Goal: Information Seeking & Learning: Learn about a topic

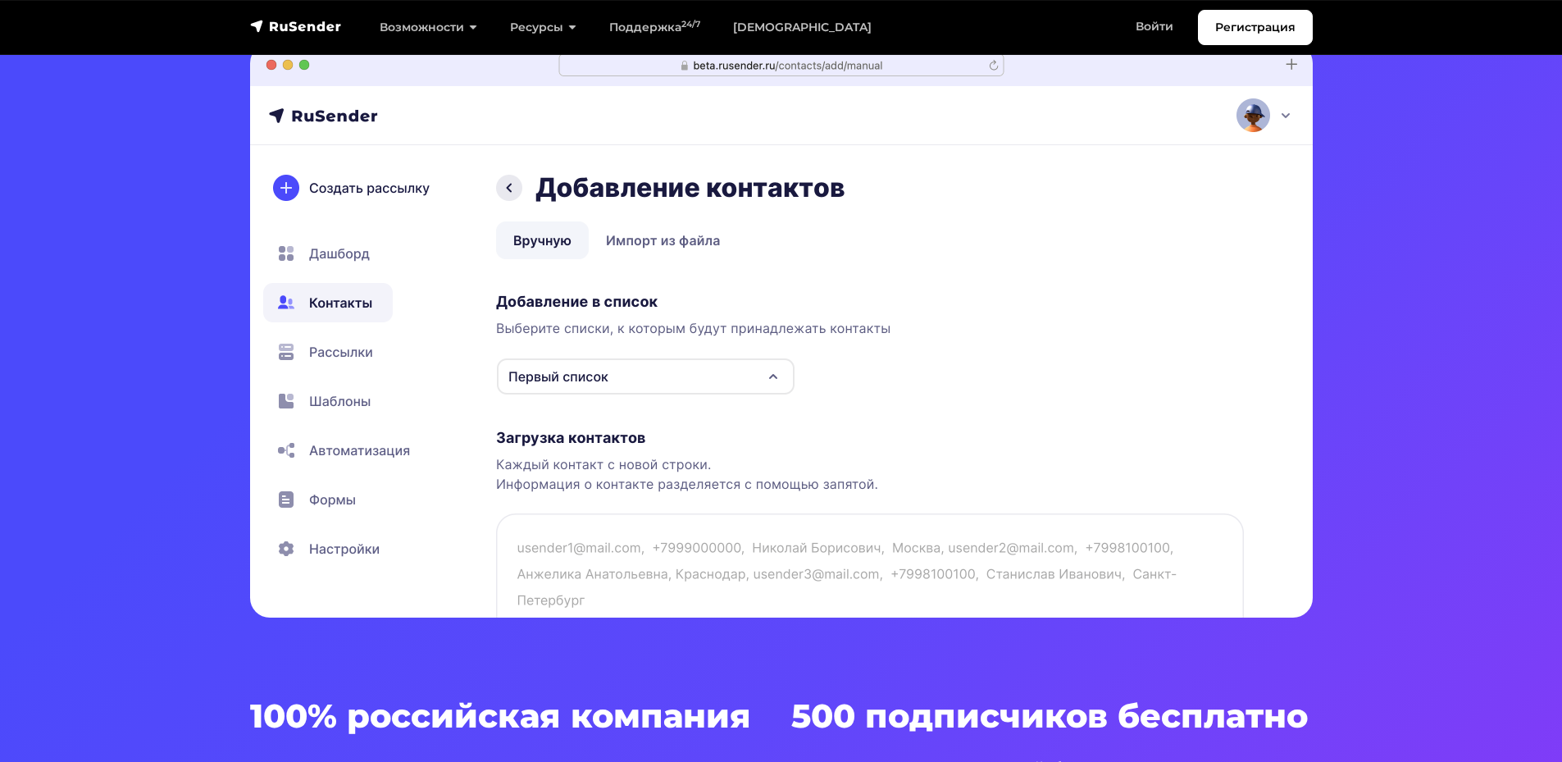
scroll to position [984, 0]
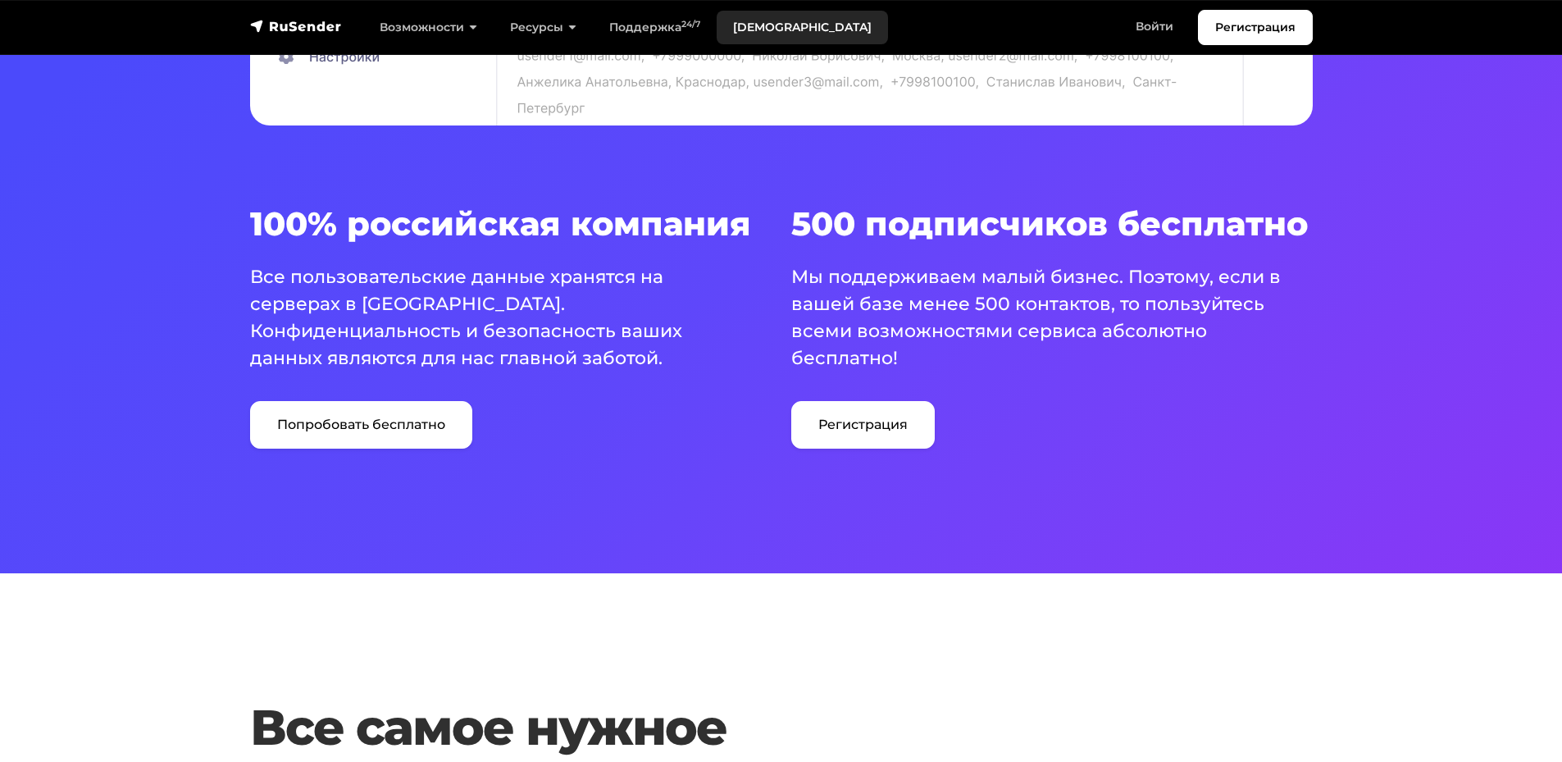
click at [759, 31] on link "[DEMOGRAPHIC_DATA]" at bounding box center [802, 28] width 171 height 34
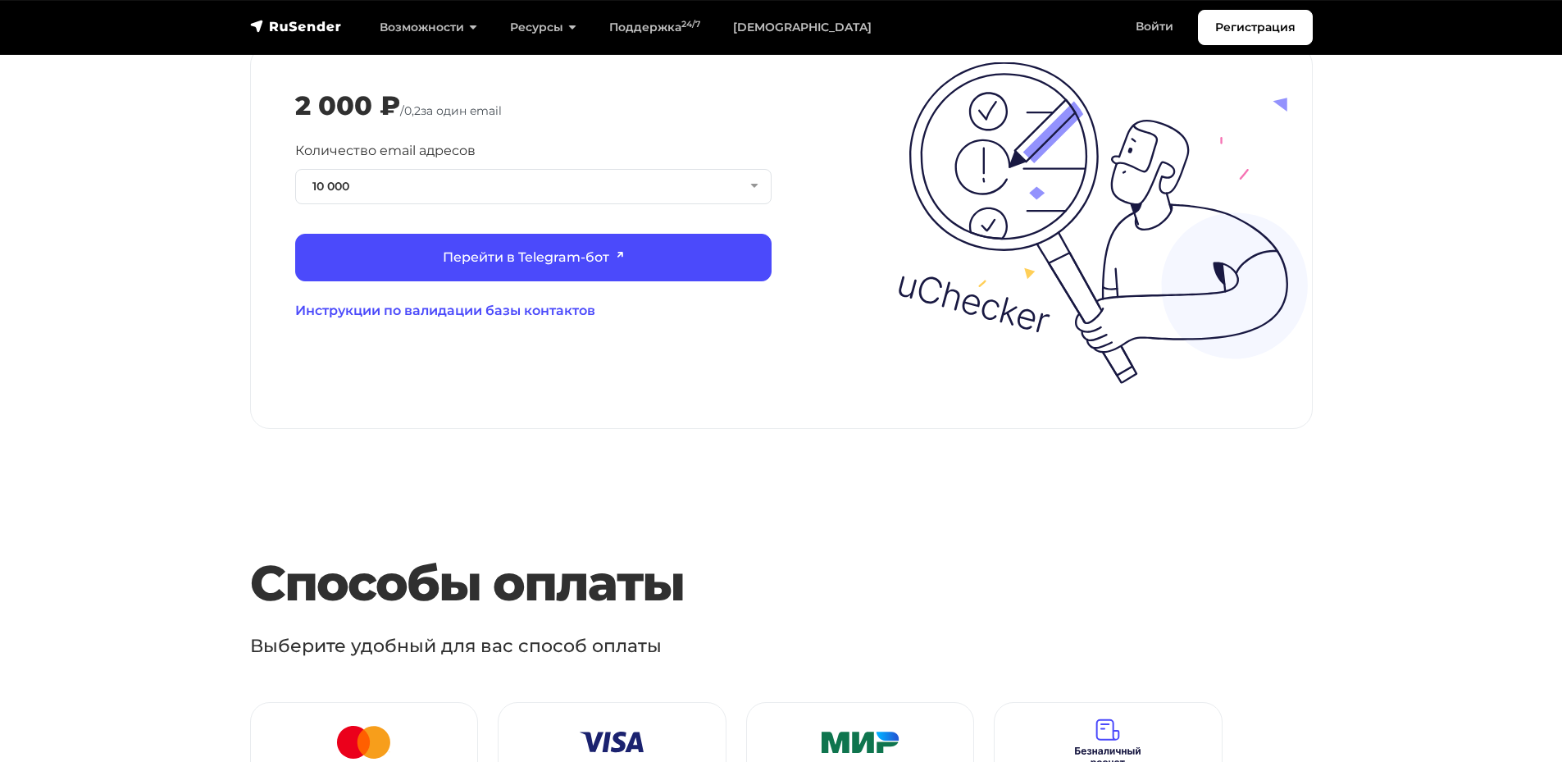
scroll to position [1640, 0]
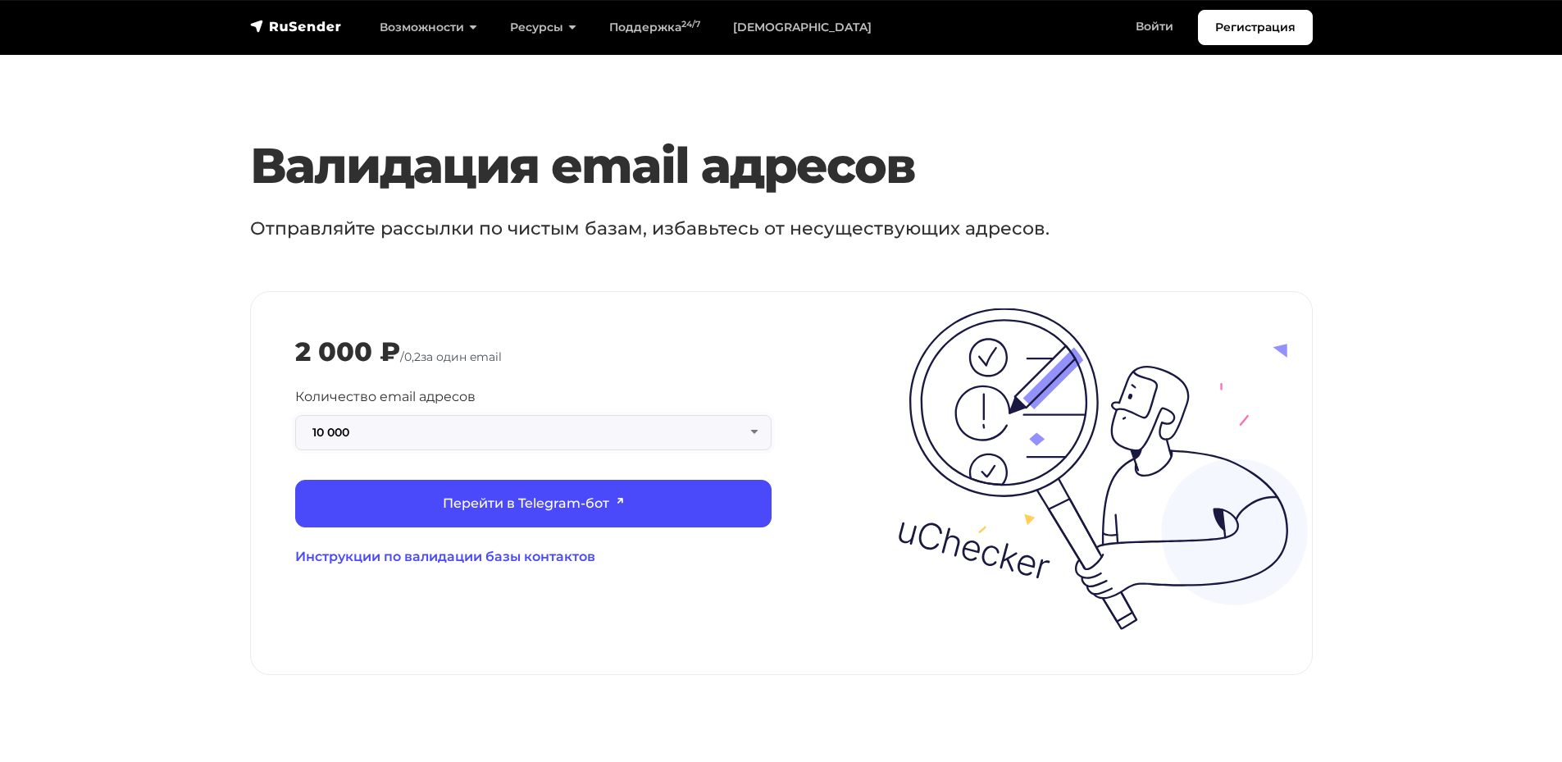
click at [529, 425] on button "10 000" at bounding box center [533, 432] width 476 height 35
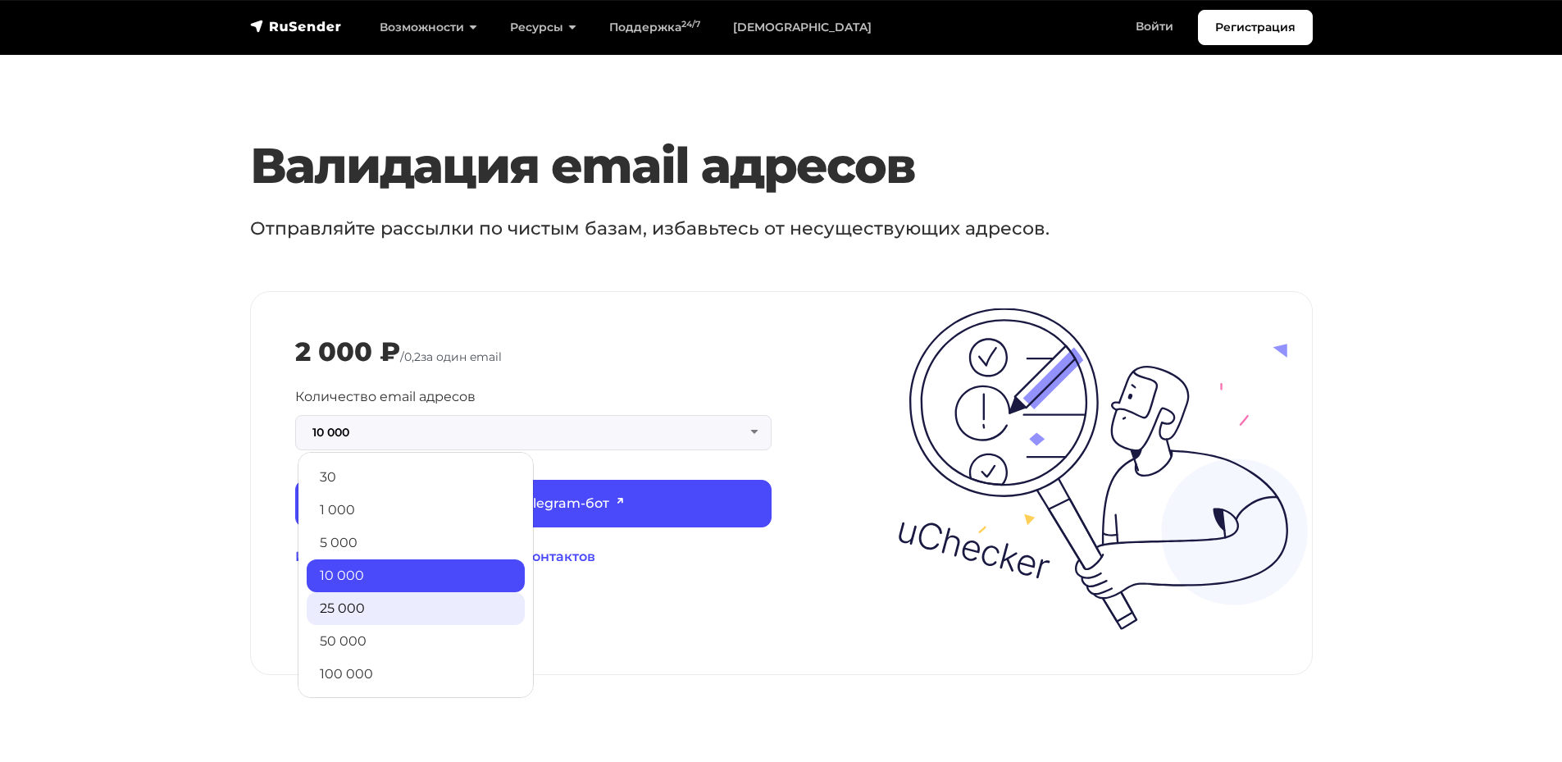
click at [410, 592] on link "25 000" at bounding box center [416, 608] width 218 height 33
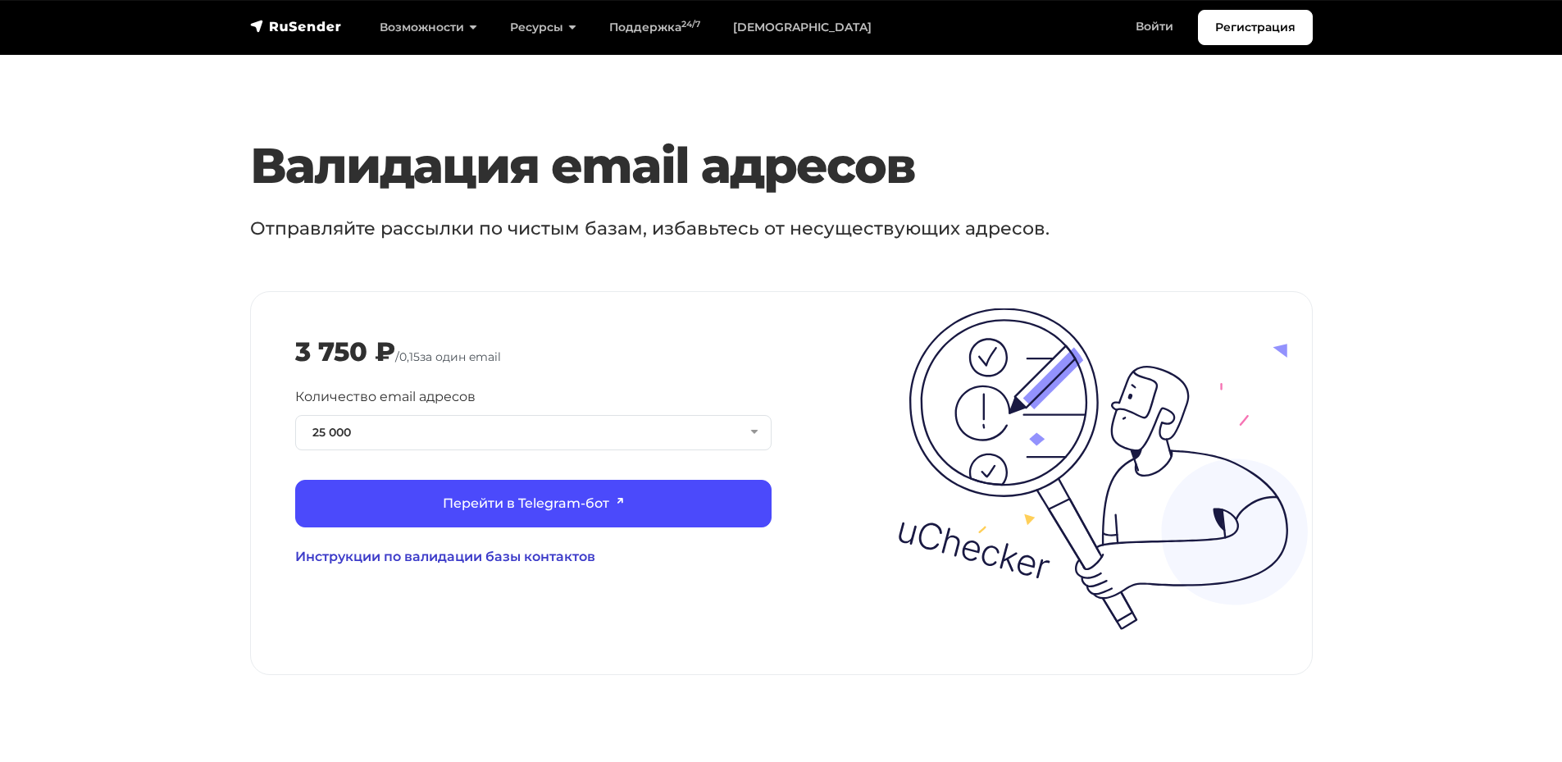
click at [513, 547] on link "Инструкции по валидации базы контактов" at bounding box center [533, 557] width 476 height 20
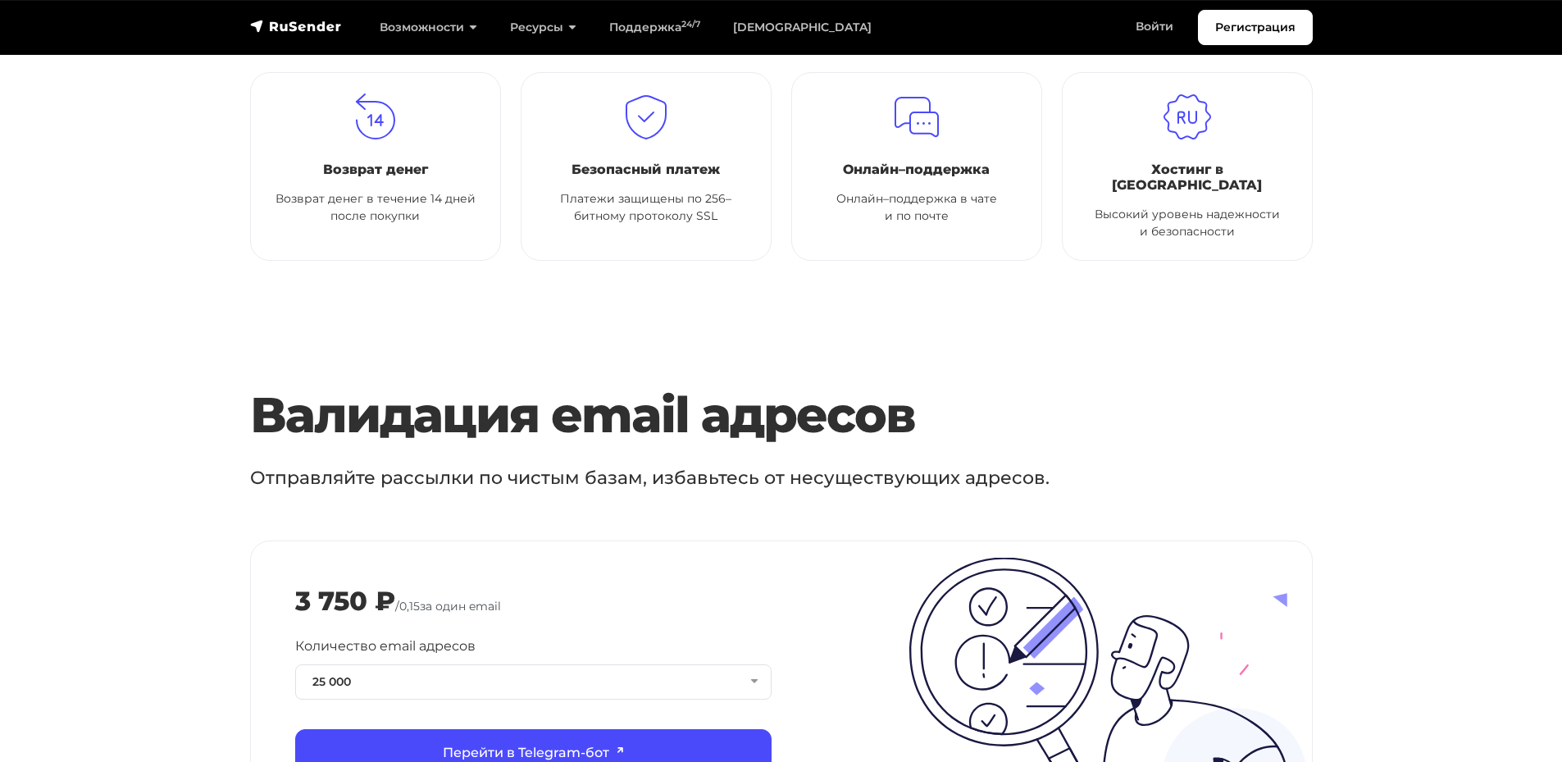
scroll to position [1230, 0]
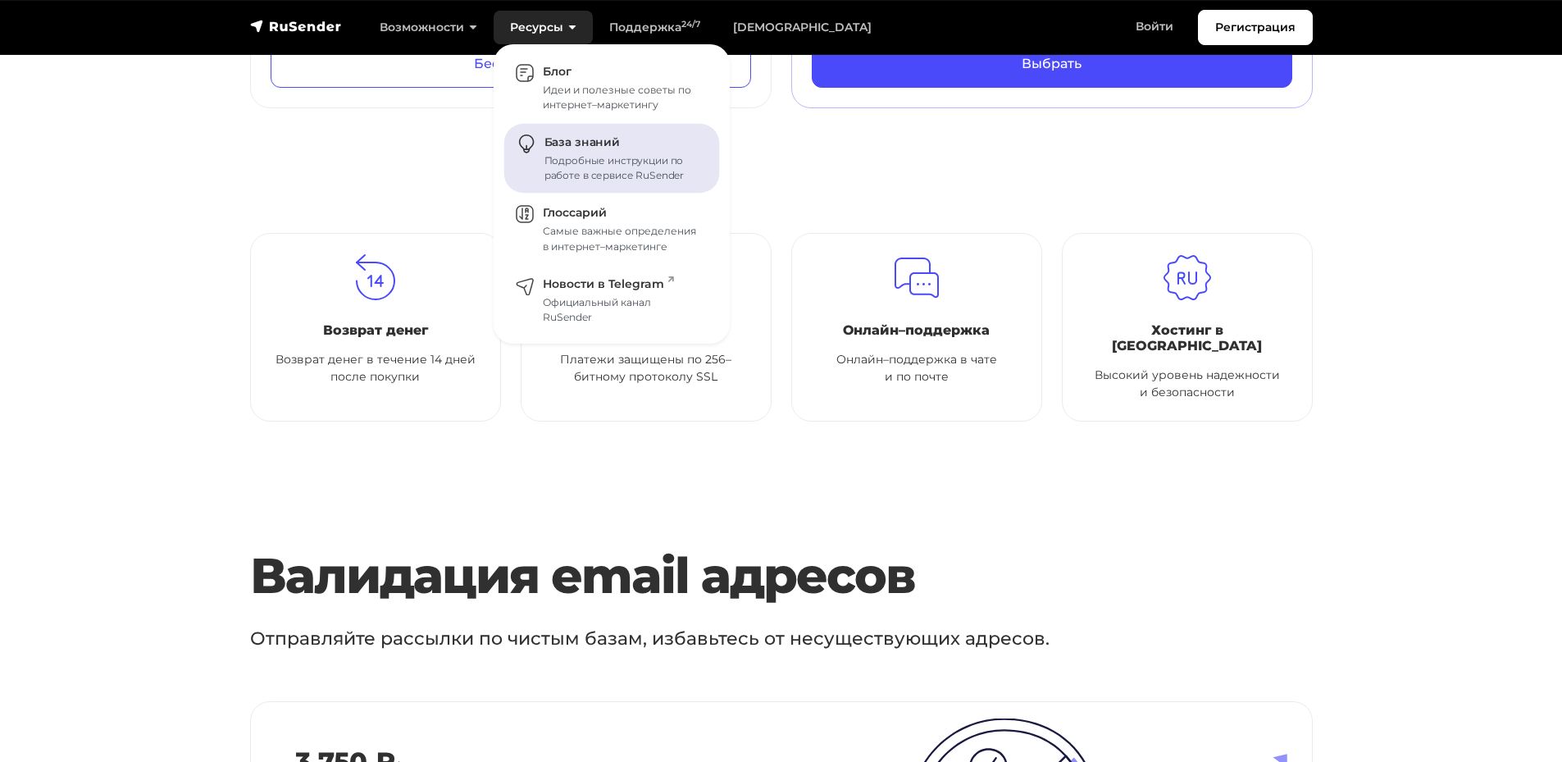
click at [584, 175] on div "Подробные инструкции по работе в сервисе RuSender" at bounding box center [623, 168] width 156 height 30
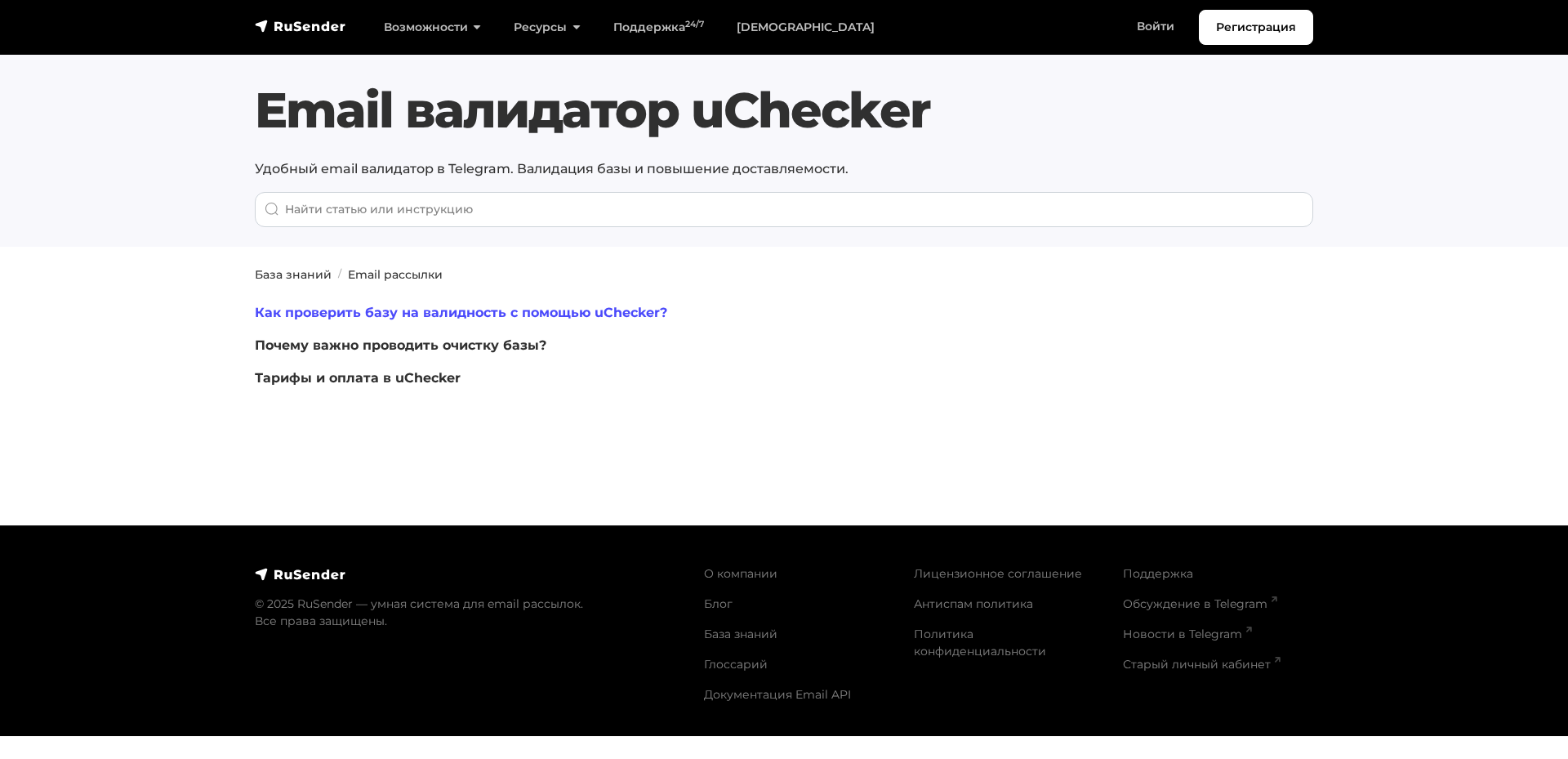
click at [619, 312] on link "Как проверить базу на валидность с помощью uChecker?" at bounding box center [461, 313] width 412 height 16
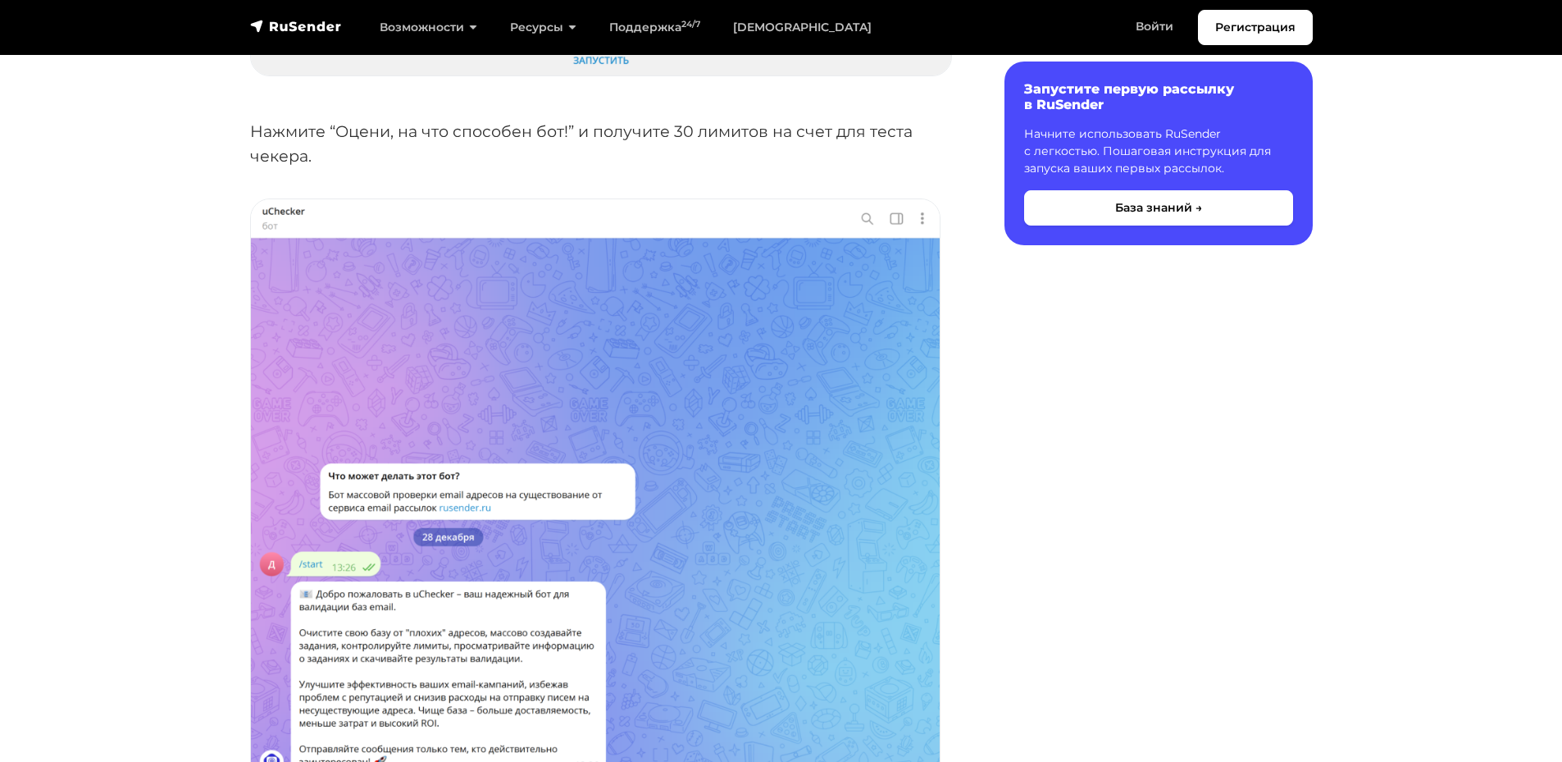
scroll to position [574, 0]
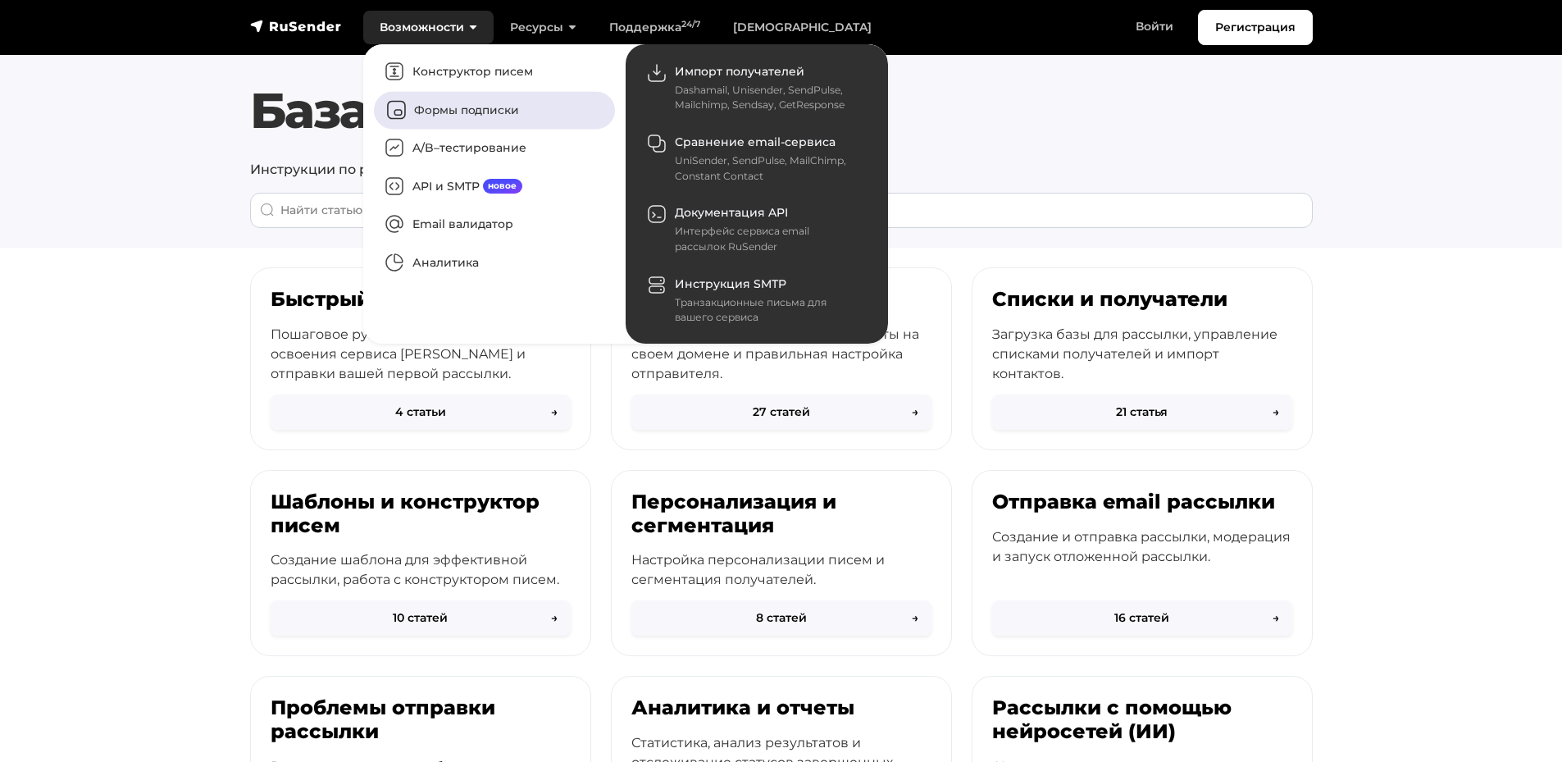
click at [479, 114] on link "Формы подписки" at bounding box center [494, 110] width 241 height 38
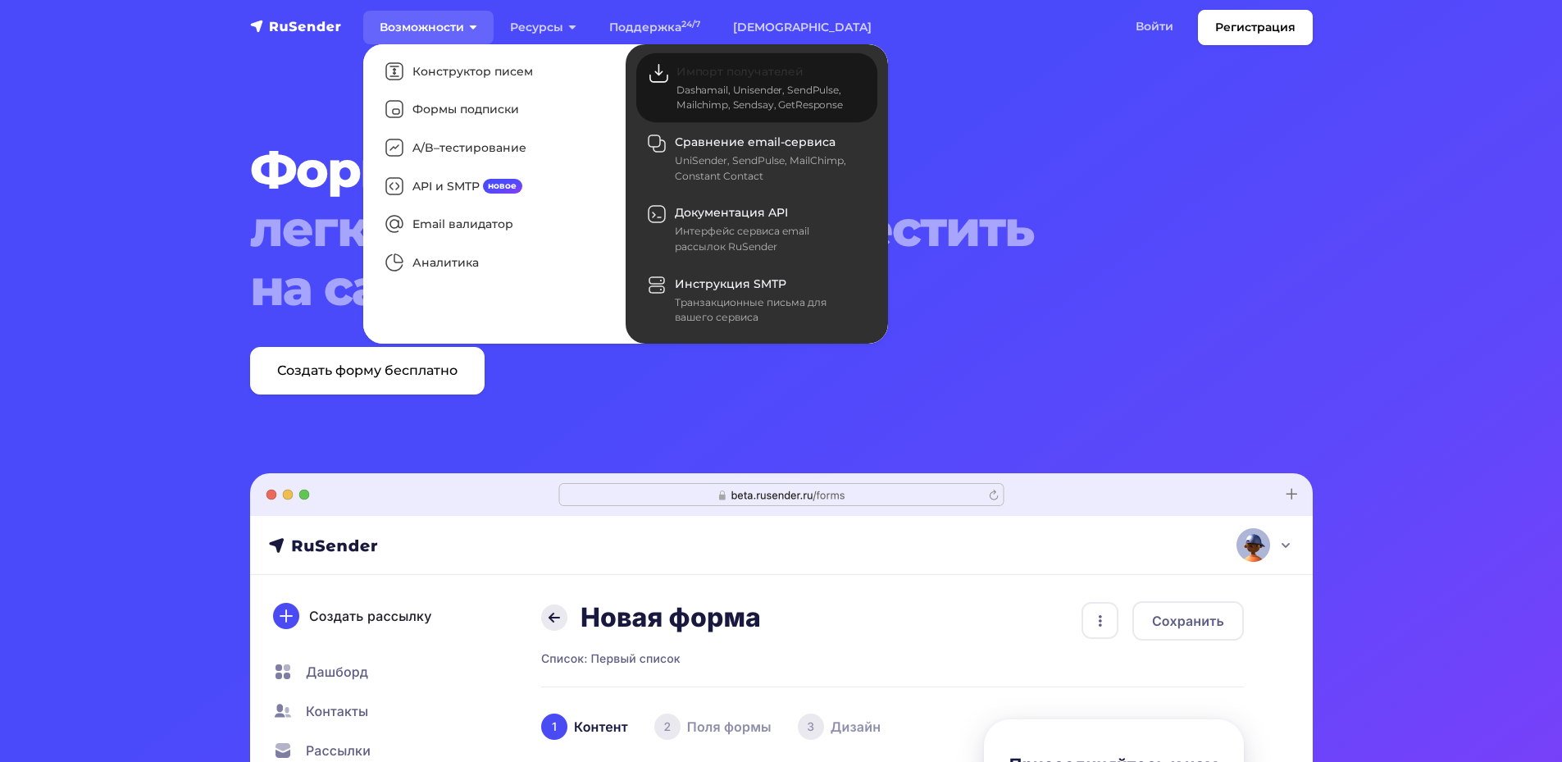
click at [709, 93] on div "Dashamail, Unisender, SendPulse, Mailchimp, Sendsay, GetResponse" at bounding box center [767, 98] width 181 height 30
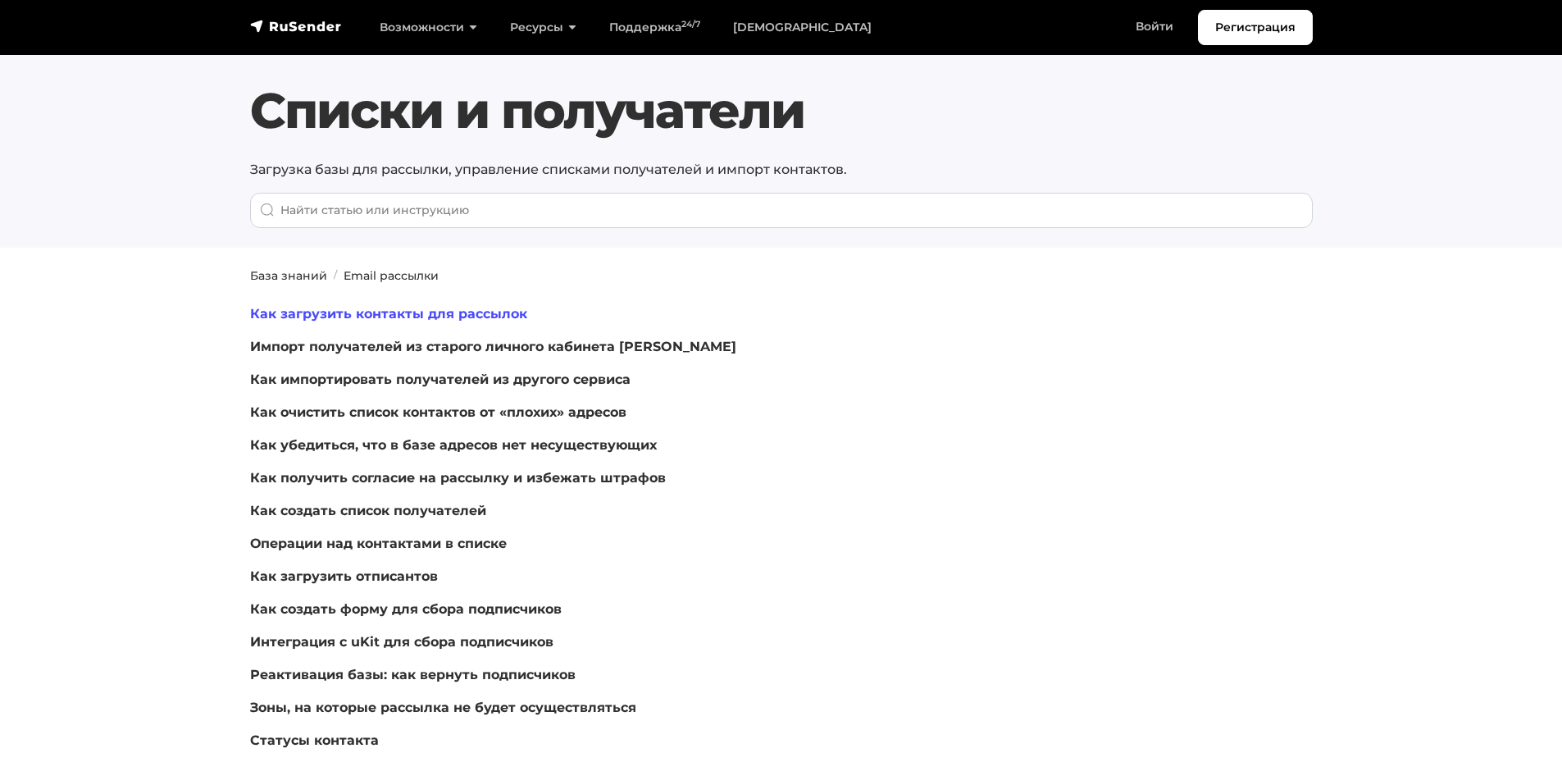
click at [425, 313] on link "Как загрузить контакты для рассылок" at bounding box center [388, 314] width 277 height 16
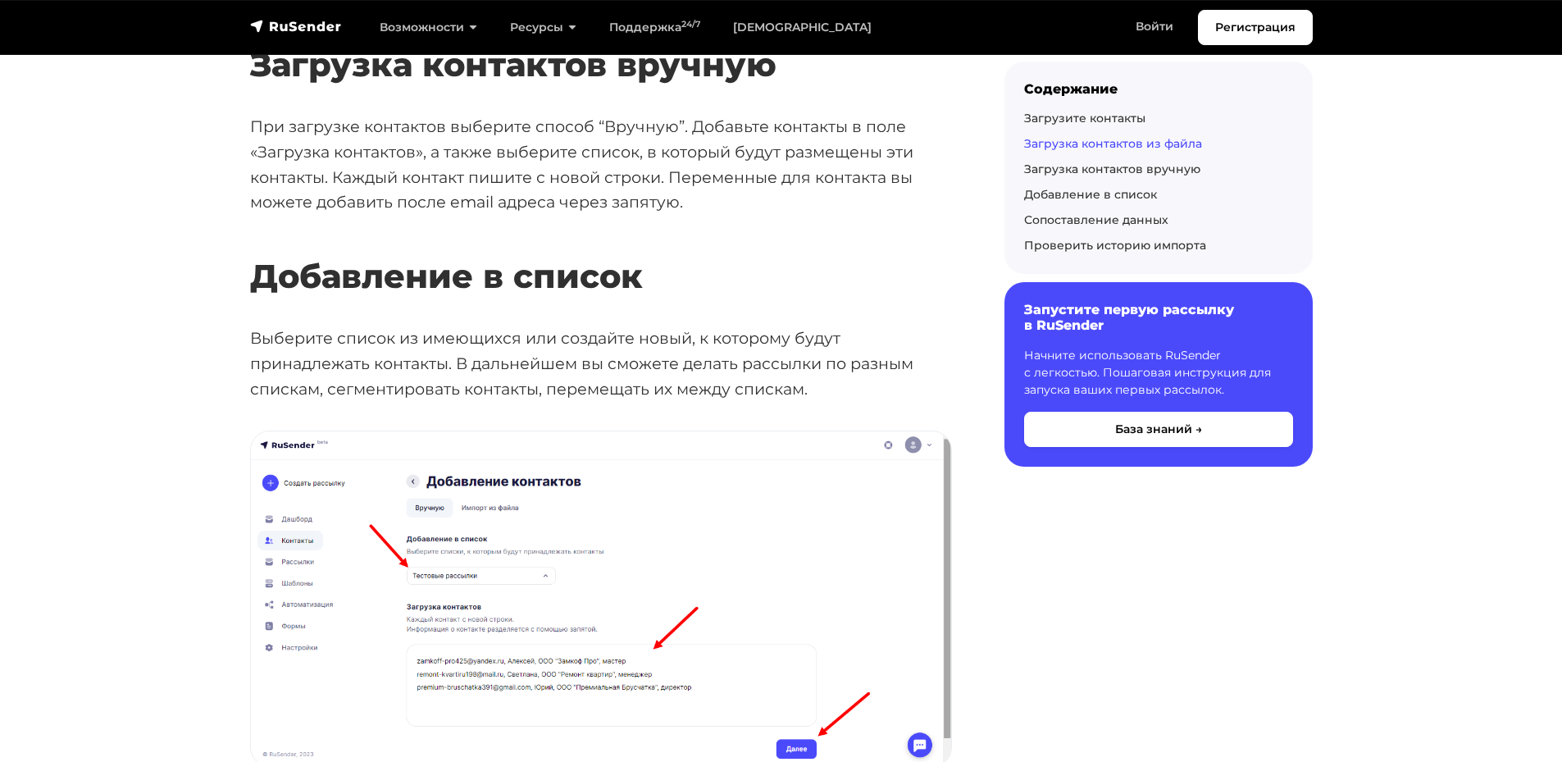
scroll to position [3608, 0]
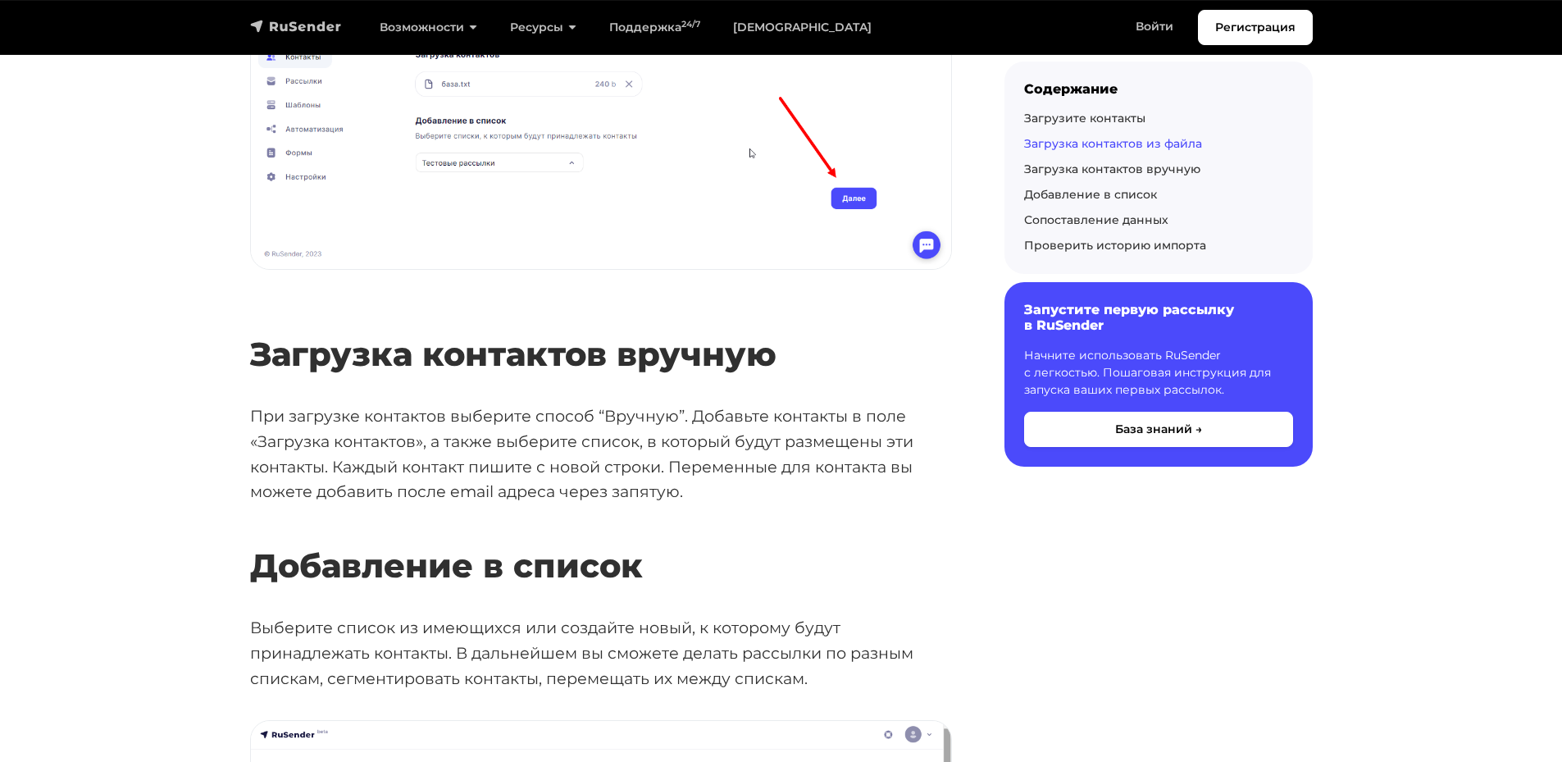
click at [293, 22] on img "navbar" at bounding box center [296, 26] width 92 height 16
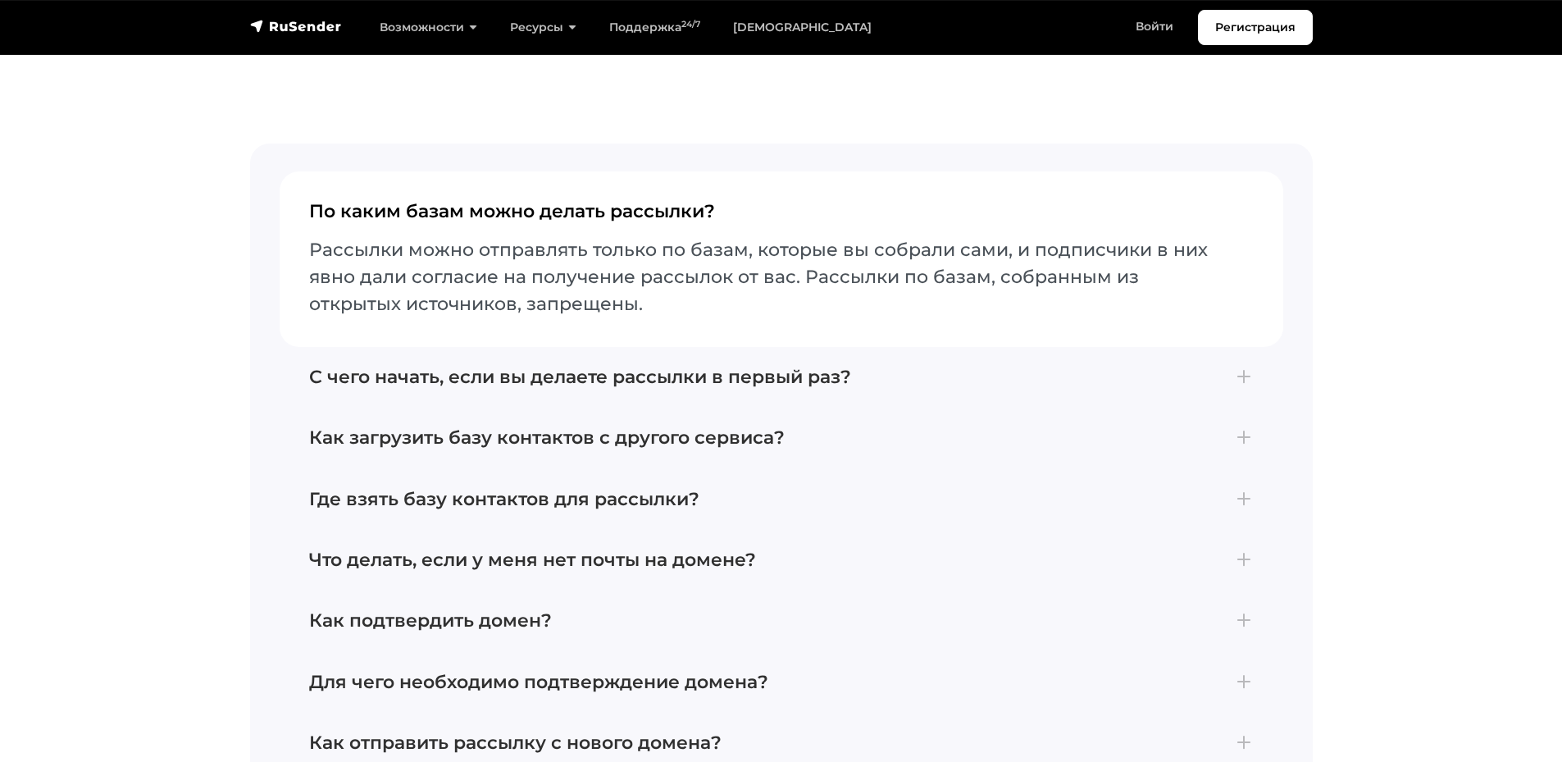
scroll to position [6889, 0]
